Goal: Transaction & Acquisition: Purchase product/service

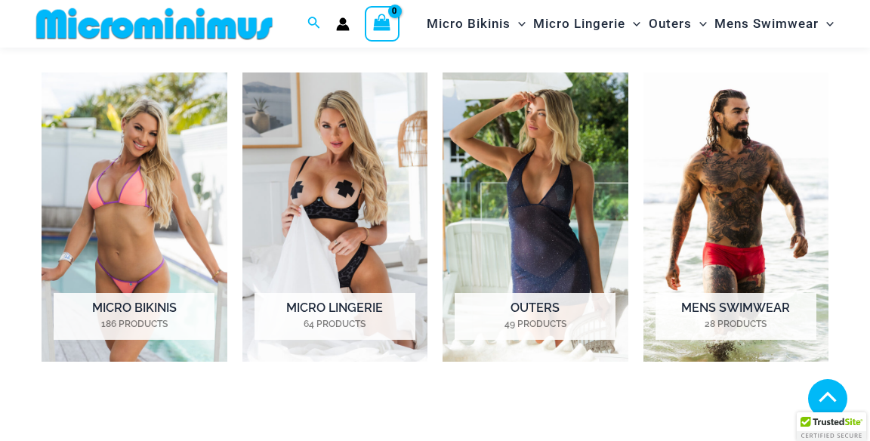
scroll to position [995, 0]
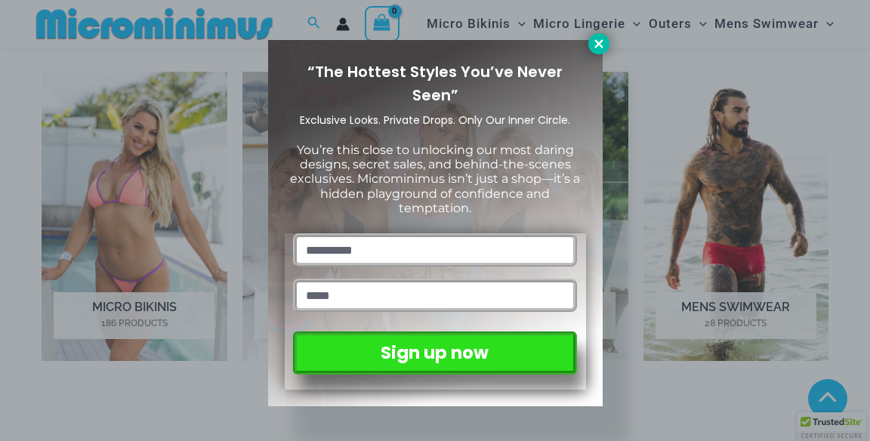
click at [596, 44] on icon at bounding box center [599, 44] width 14 height 14
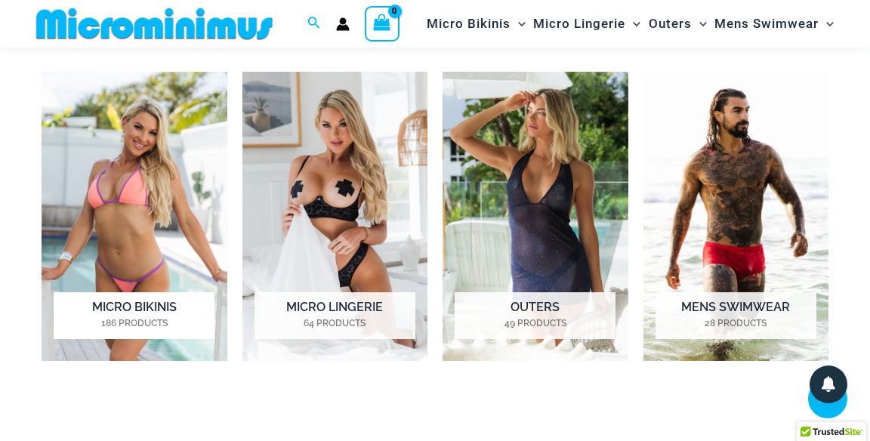
click at [141, 223] on img "Visit product category Micro Bikinis" at bounding box center [135, 216] width 186 height 289
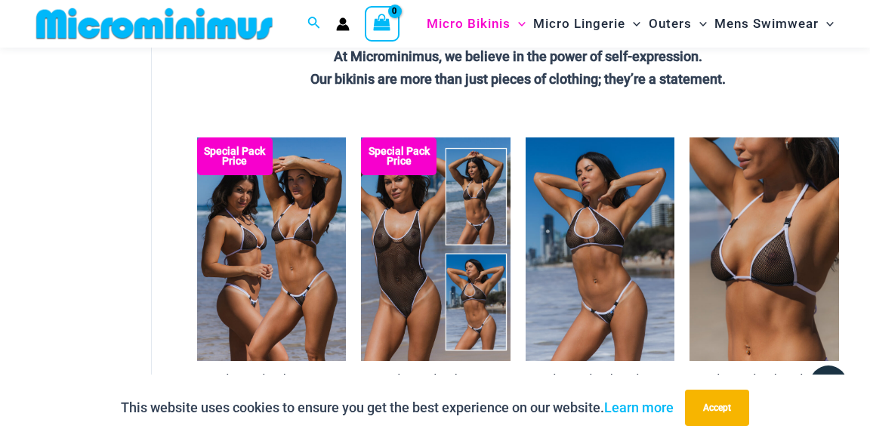
scroll to position [489, 0]
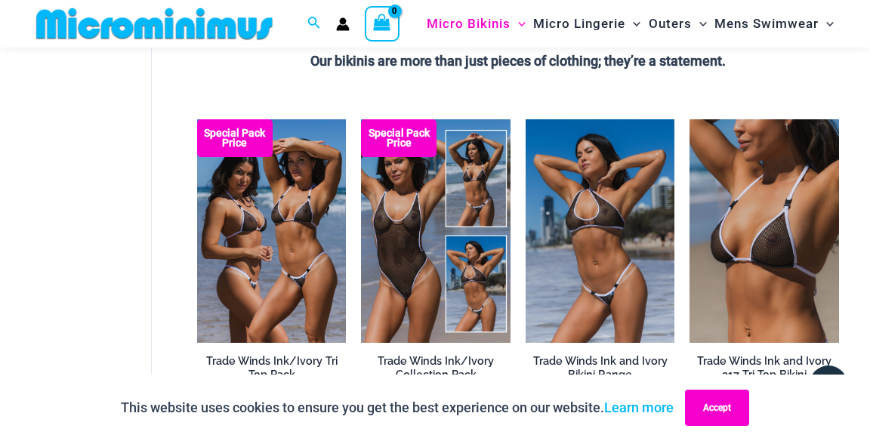
click at [729, 404] on button "Accept" at bounding box center [717, 408] width 64 height 36
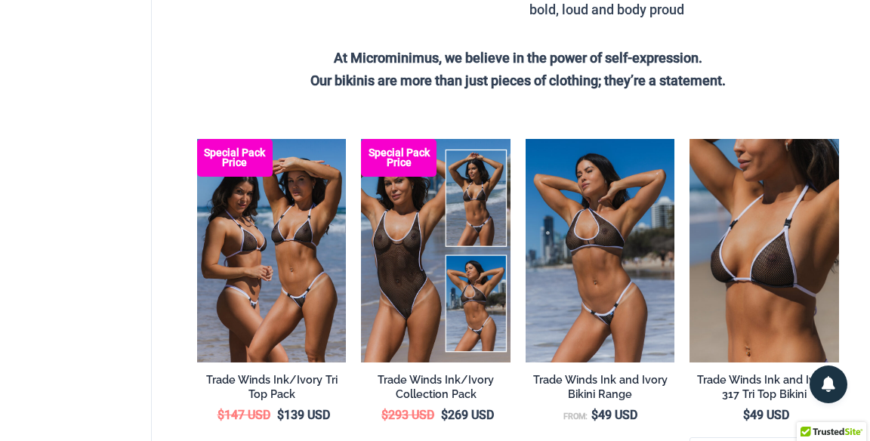
scroll to position [0, 0]
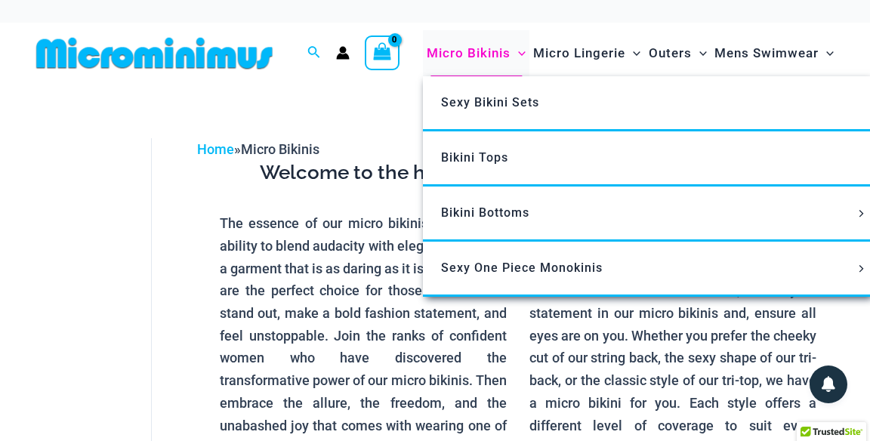
click at [511, 53] on span "Menu Toggle" at bounding box center [517, 52] width 15 height 15
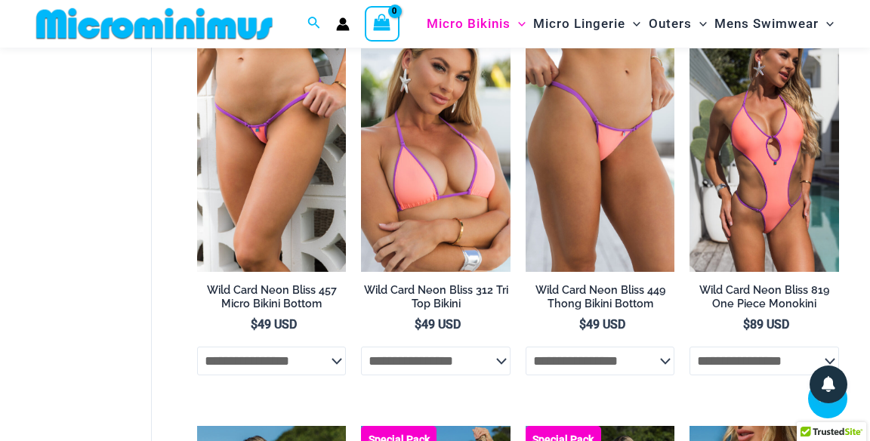
scroll to position [2467, 0]
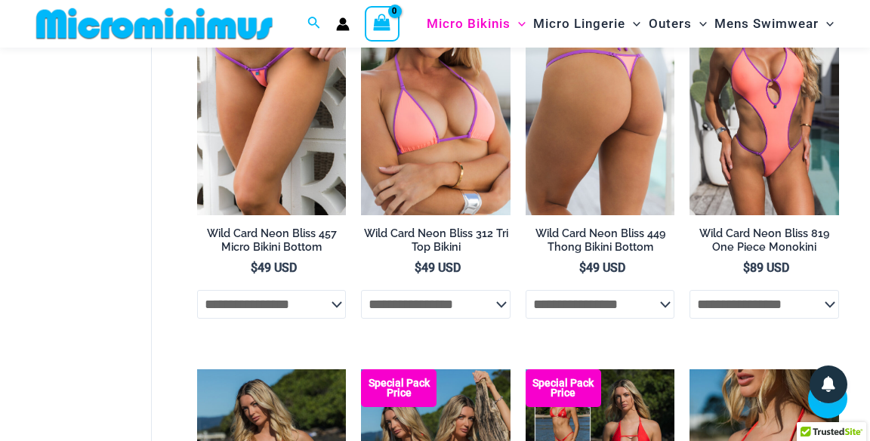
click at [656, 319] on select "**********" at bounding box center [599, 304] width 149 height 29
click at [658, 313] on select "**********" at bounding box center [599, 304] width 149 height 29
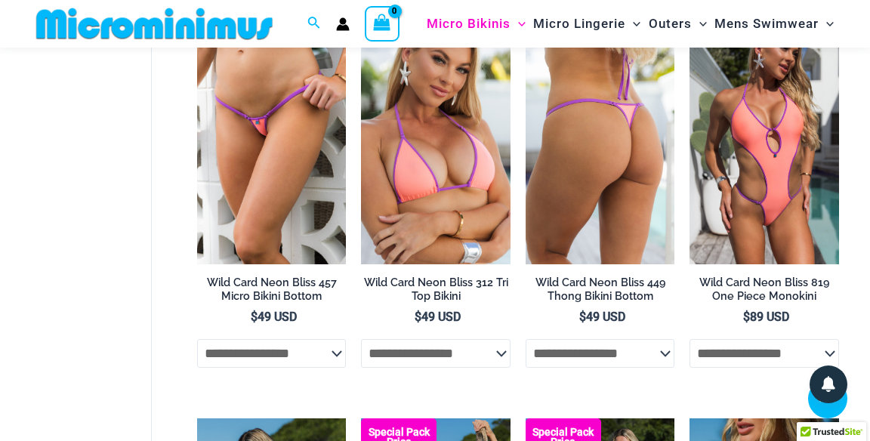
scroll to position [2407, 0]
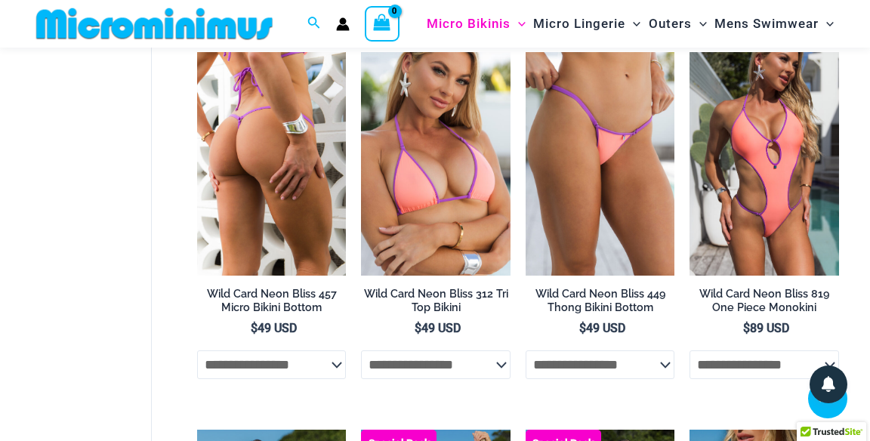
click at [248, 310] on h2 "Wild Card Neon Bliss 457 Micro Bikini Bottom" at bounding box center [271, 301] width 149 height 28
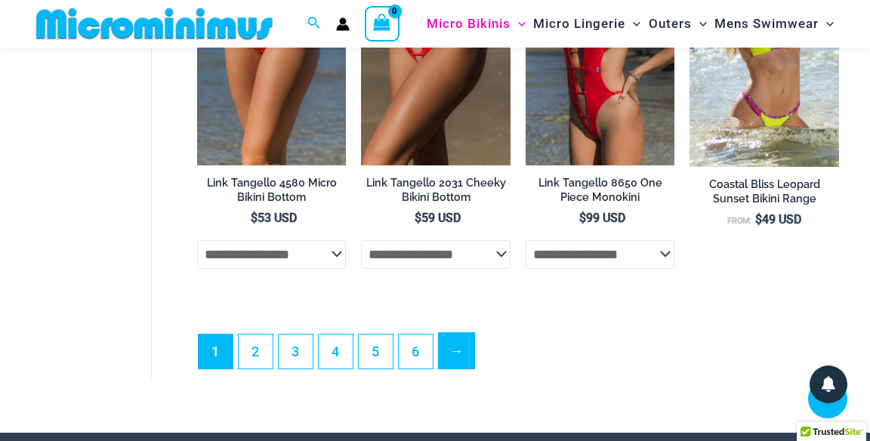
click at [447, 366] on link "→" at bounding box center [456, 350] width 35 height 35
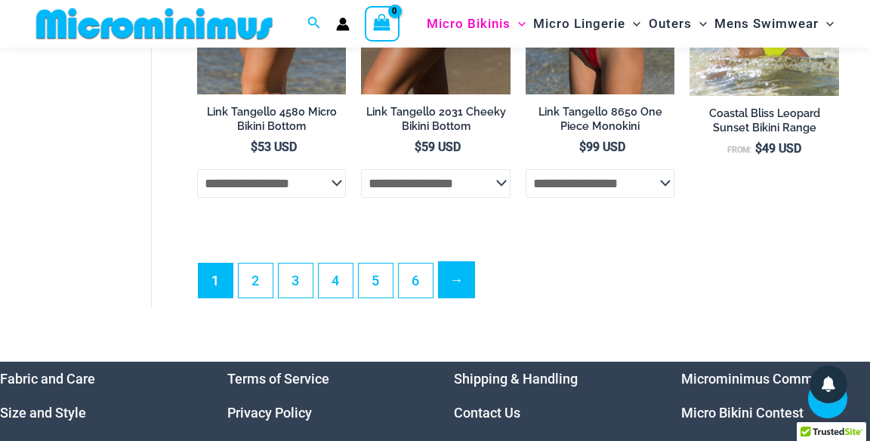
scroll to position [3344, 0]
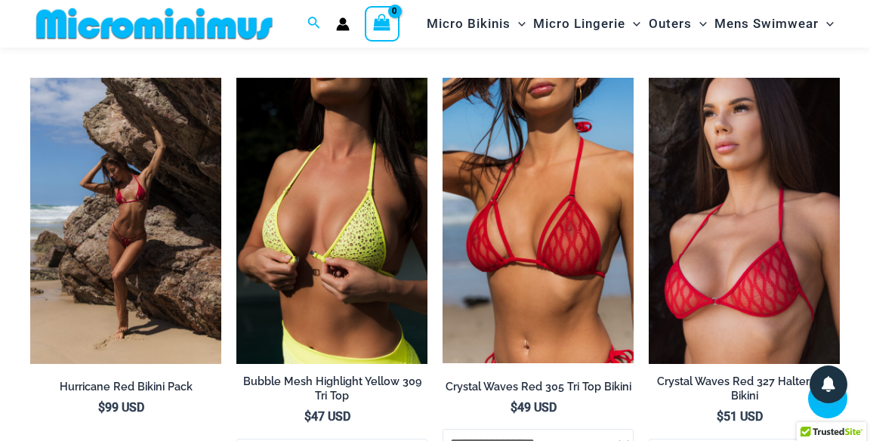
scroll to position [3755, 0]
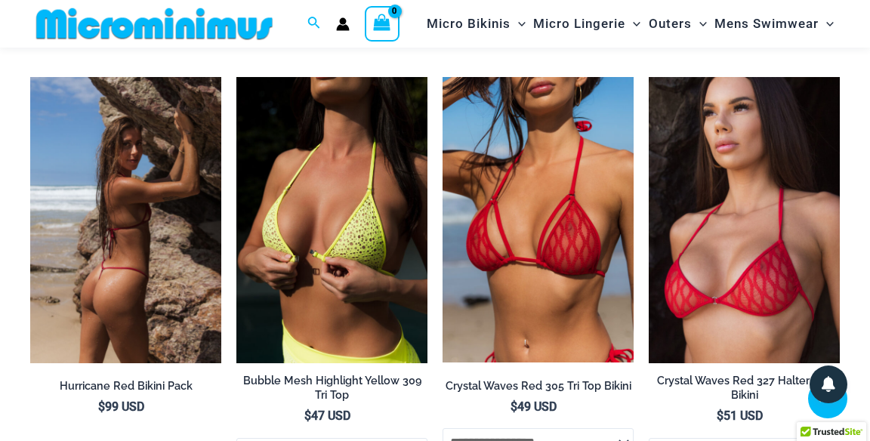
click at [79, 346] on img at bounding box center [125, 220] width 191 height 287
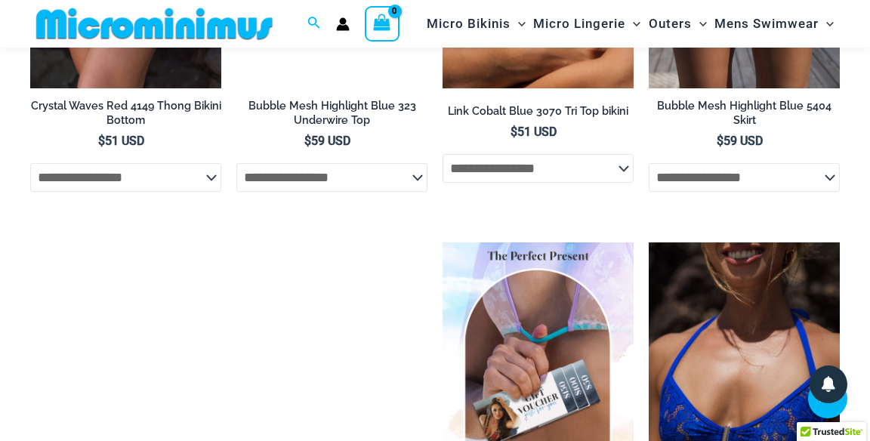
scroll to position [2399, 0]
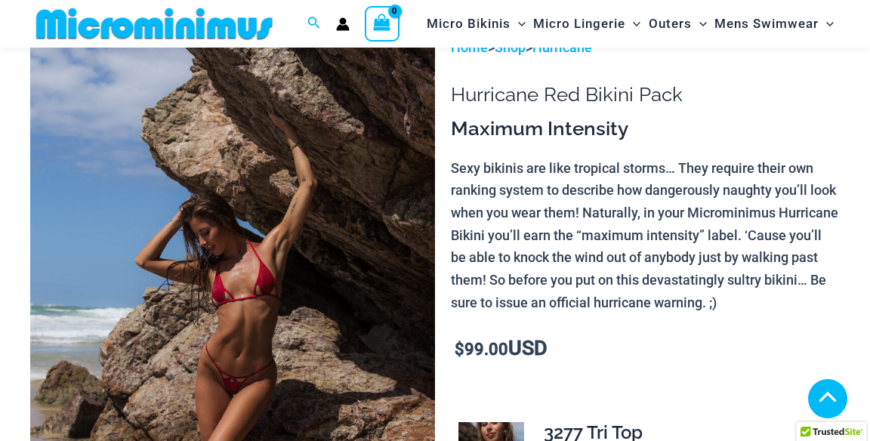
scroll to position [502, 0]
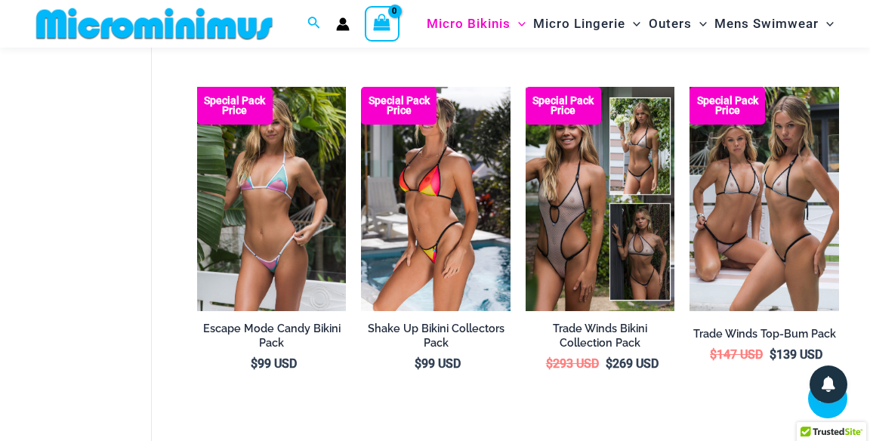
scroll to position [2765, 0]
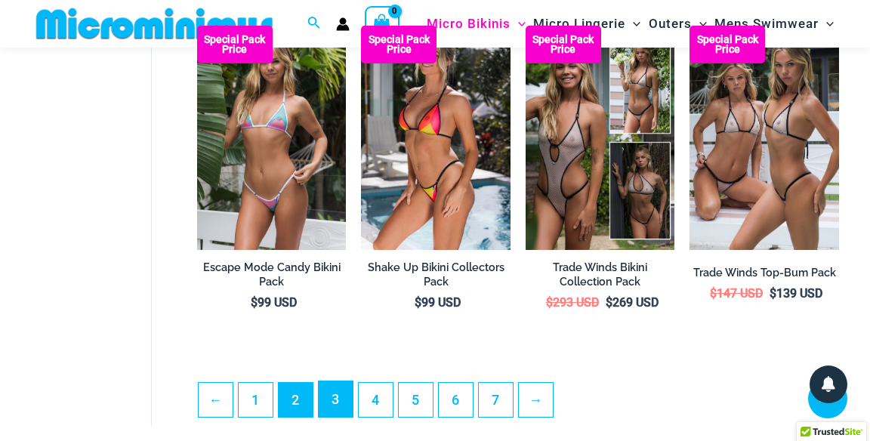
scroll to position [2837, 0]
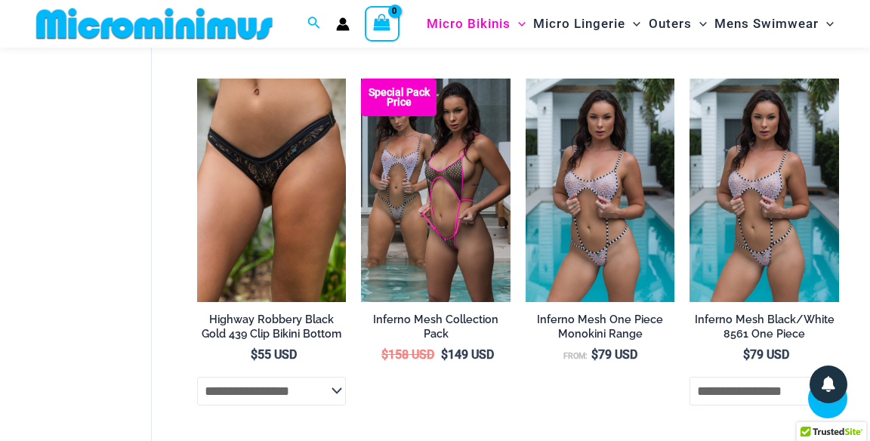
scroll to position [1235, 0]
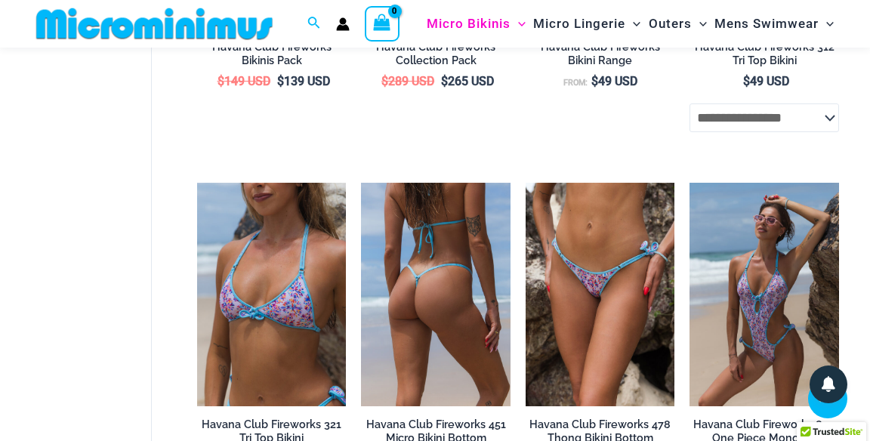
click at [454, 432] on h2 "Havana Club Fireworks 451 Micro Bikini Bottom" at bounding box center [435, 431] width 149 height 28
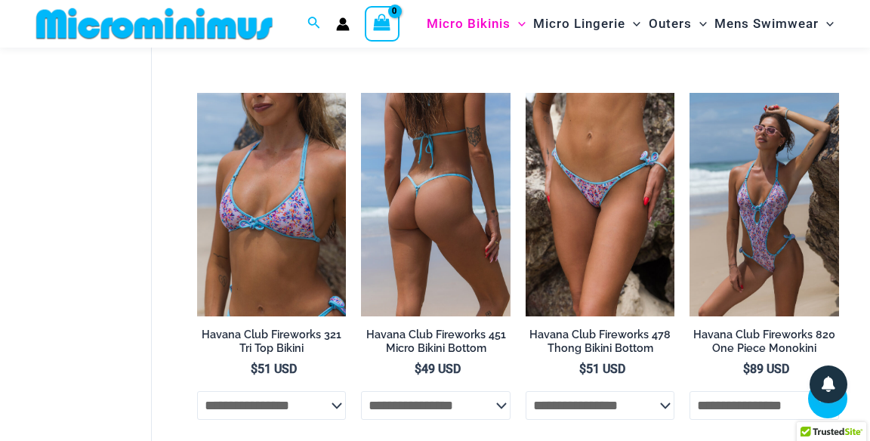
scroll to position [2732, 0]
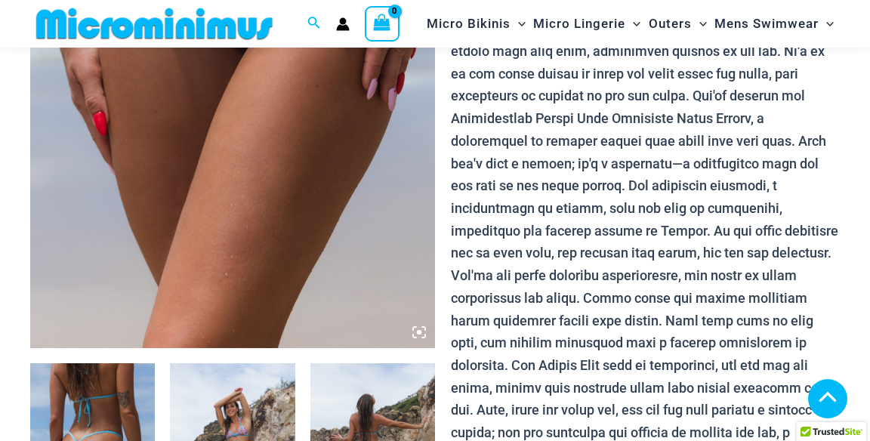
scroll to position [375, 0]
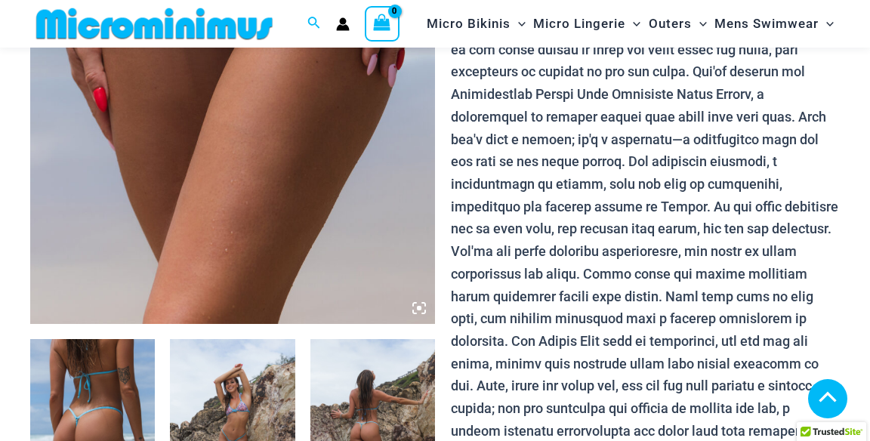
click at [344, 436] on img at bounding box center [372, 432] width 125 height 187
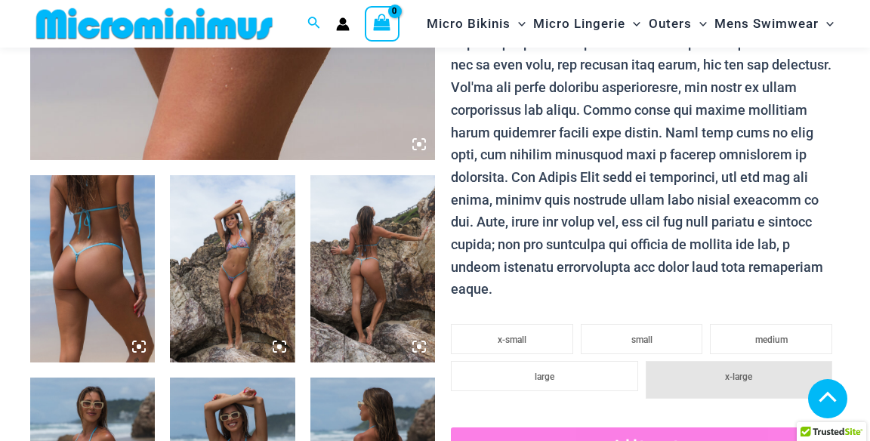
scroll to position [538, 0]
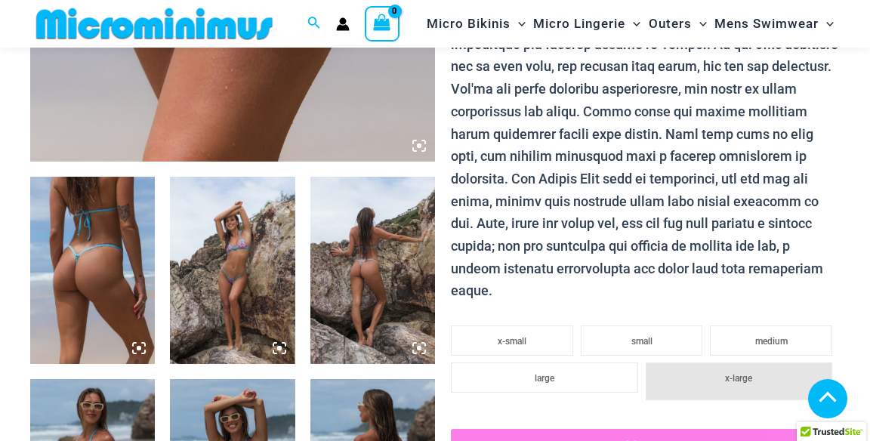
click at [356, 296] on img at bounding box center [372, 270] width 125 height 187
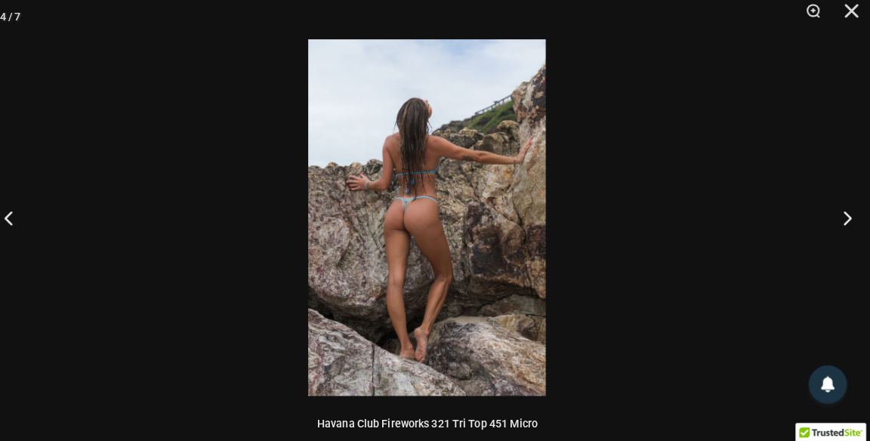
click at [28, 219] on button "Previous" at bounding box center [28, 220] width 57 height 75
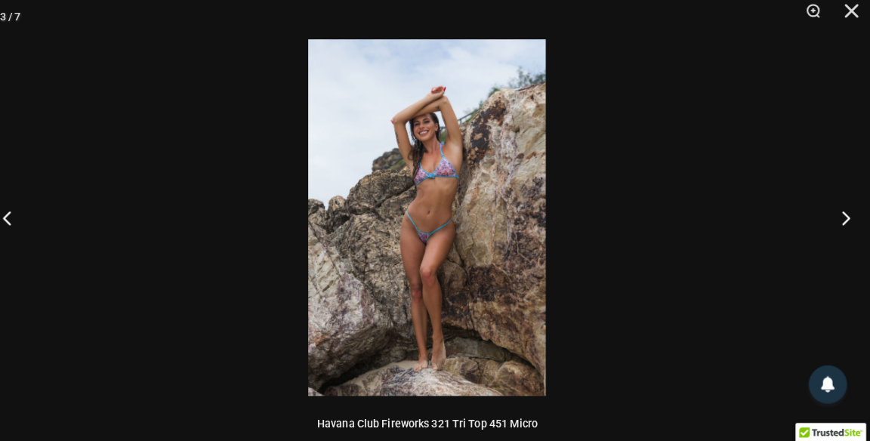
click at [833, 200] on button "Next" at bounding box center [841, 220] width 57 height 75
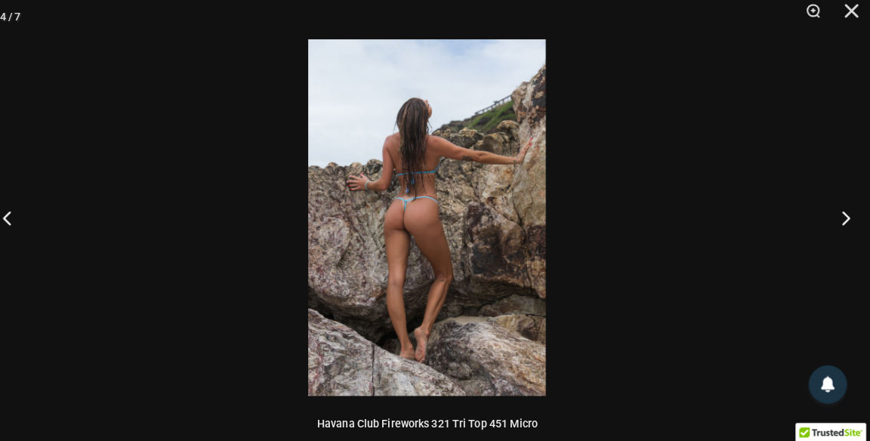
click at [833, 208] on button "Next" at bounding box center [841, 220] width 57 height 75
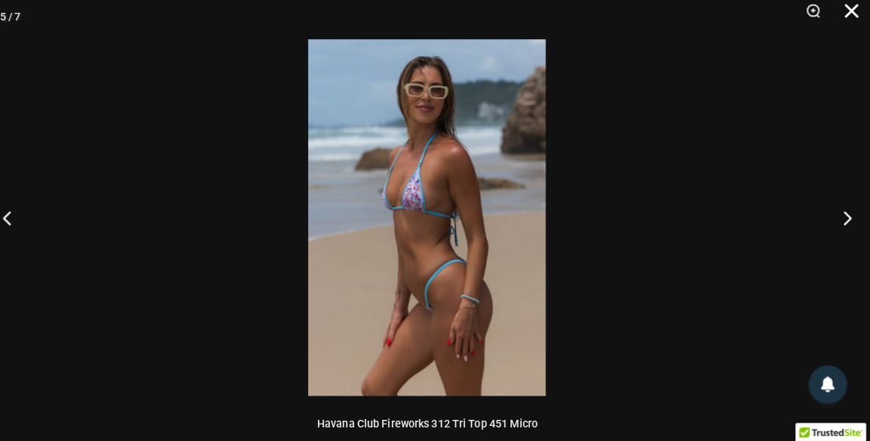
click at [856, 24] on button "Close" at bounding box center [846, 22] width 38 height 45
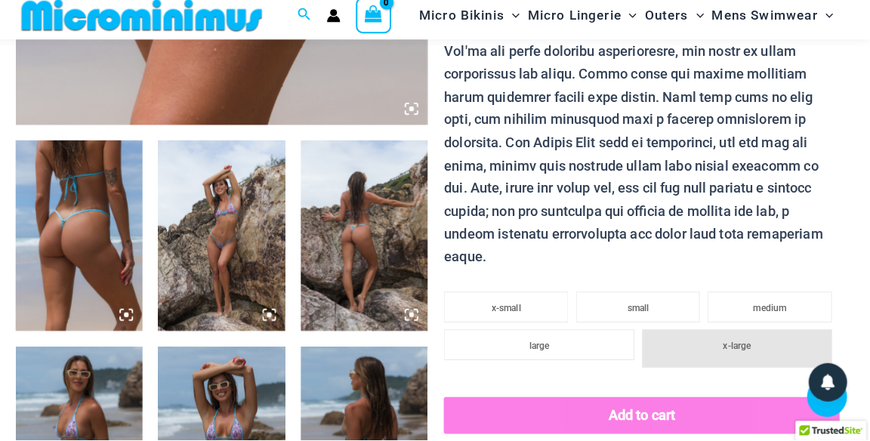
scroll to position [575, 0]
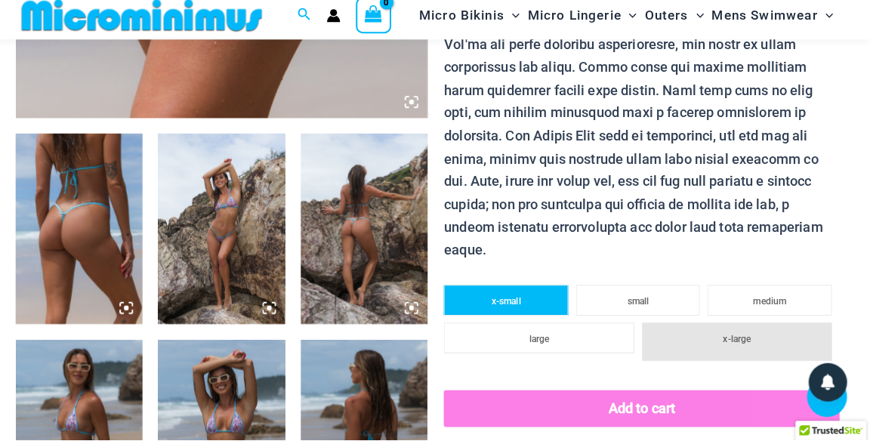
click at [503, 288] on li "x-small" at bounding box center [512, 303] width 122 height 30
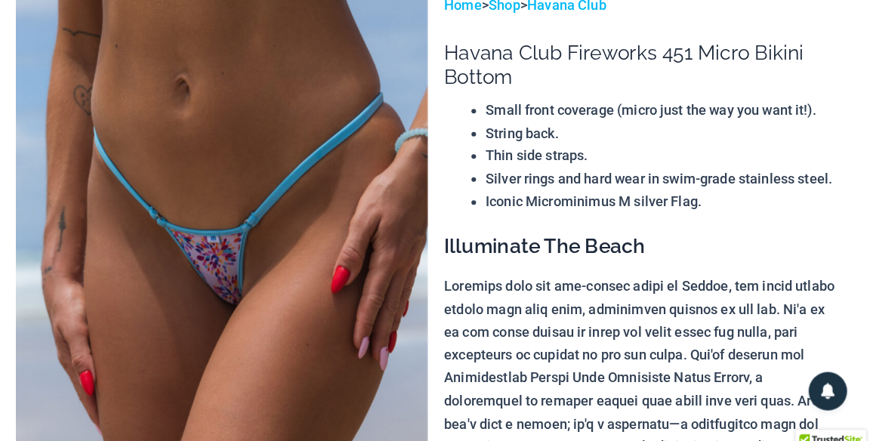
scroll to position [0, 0]
